Goal: Check status: Check status

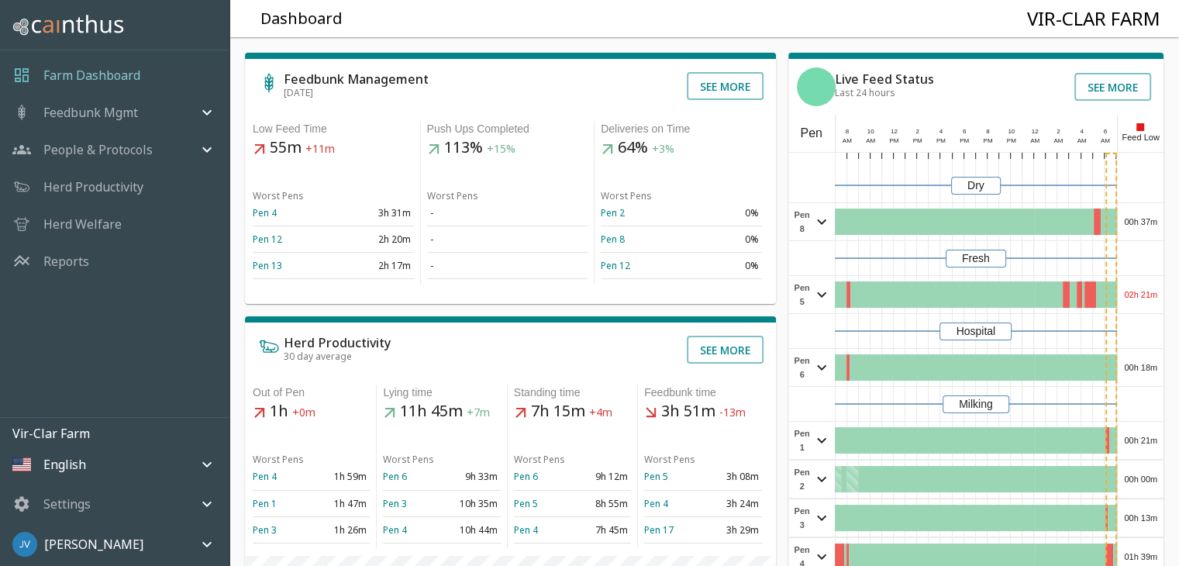
click at [106, 188] on p "Herd Productivity" at bounding box center [93, 187] width 100 height 19
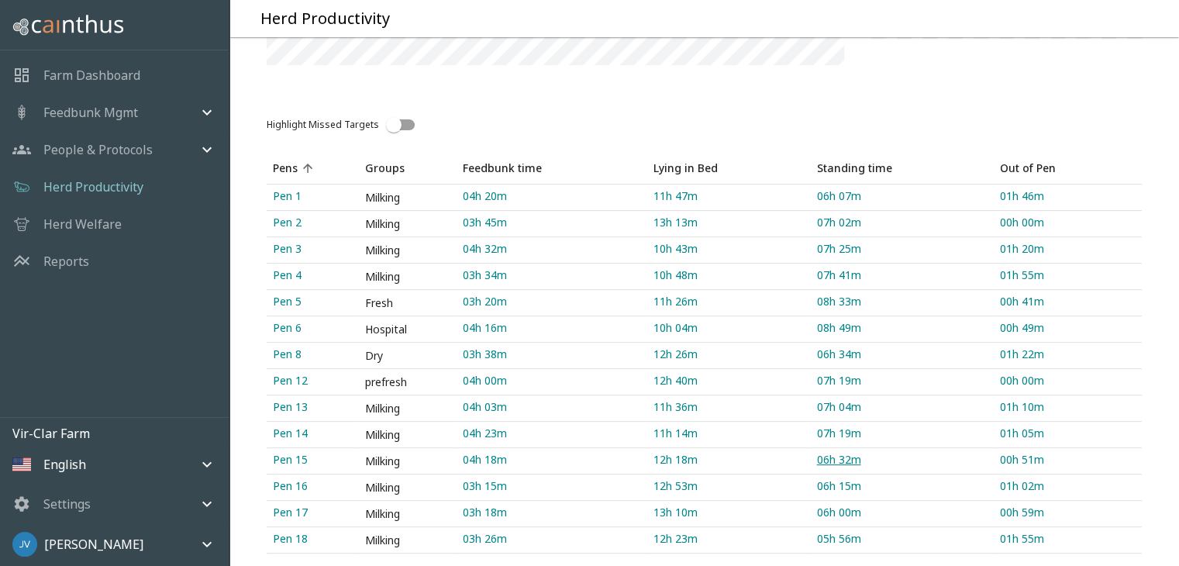
scroll to position [365, 0]
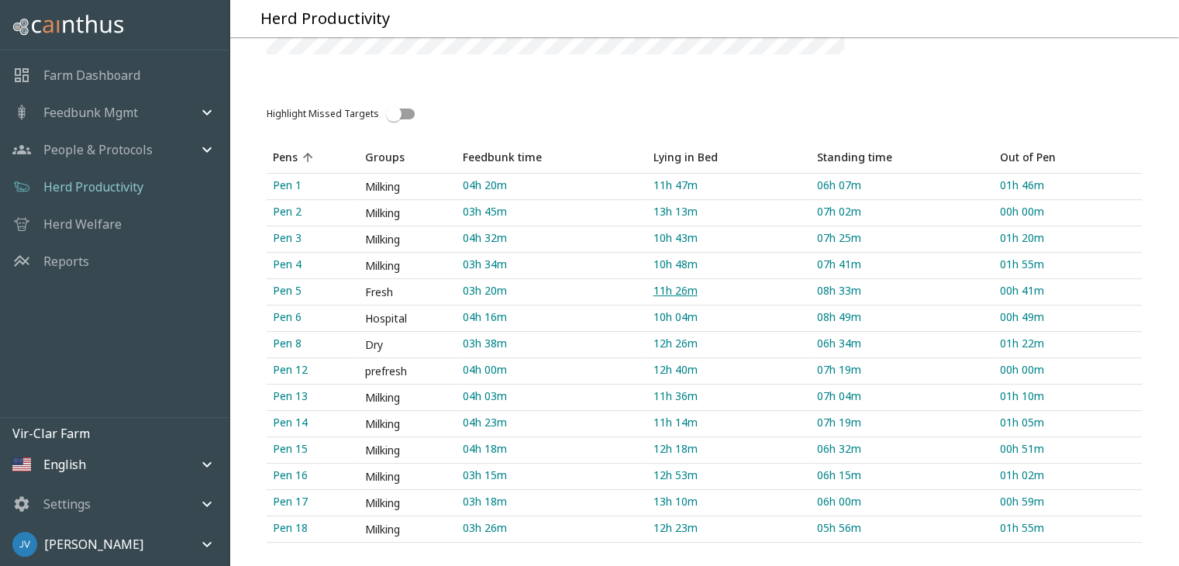
click at [674, 289] on link "11h 26m" at bounding box center [729, 292] width 164 height 26
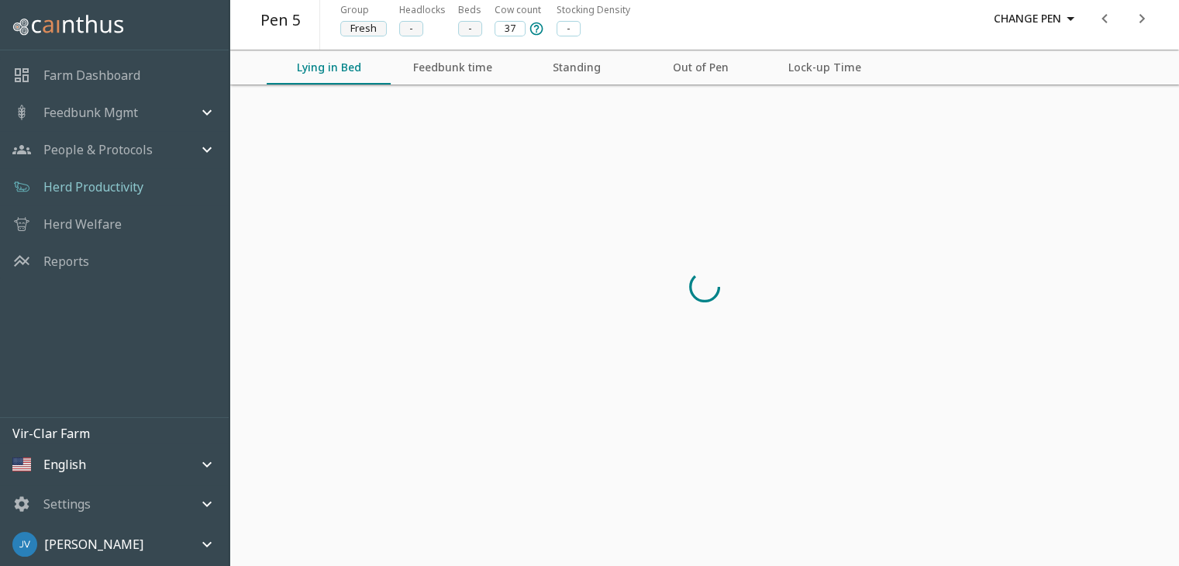
scroll to position [125, 0]
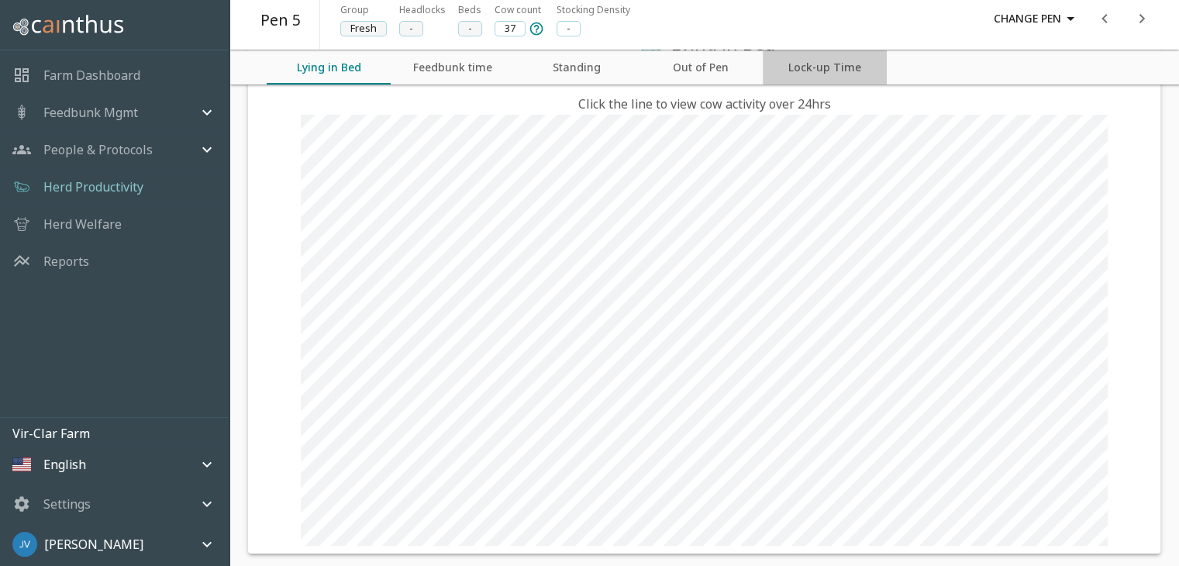
click at [837, 69] on button "Lock-up Time" at bounding box center [825, 67] width 124 height 34
